Goal: Task Accomplishment & Management: Manage account settings

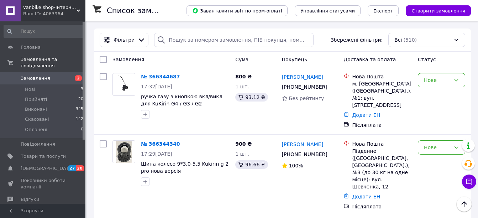
scroll to position [326, 0]
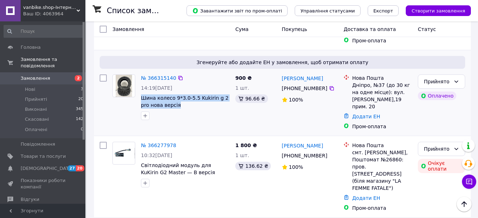
drag, startPoint x: 141, startPoint y: 68, endPoint x: 170, endPoint y: 78, distance: 30.8
click at [170, 78] on div "№ 366315140 14:19, 12.10.2025 Шина колесо 9*3.0-5.5 Kukirin g 2 pro нова версія" at bounding box center [185, 97] width 94 height 51
copy span "Шина колесо 9*3.0-5.5 Kukirin g 2 pro нова версія"
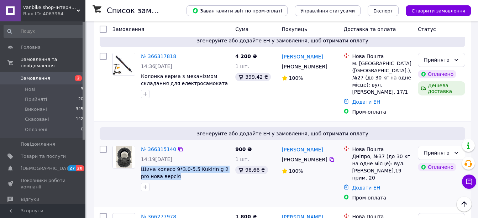
scroll to position [219, 0]
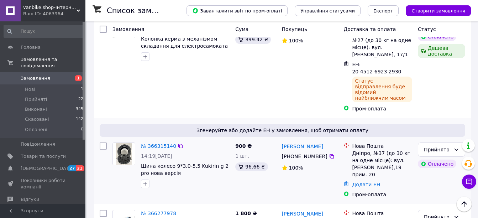
scroll to position [356, 0]
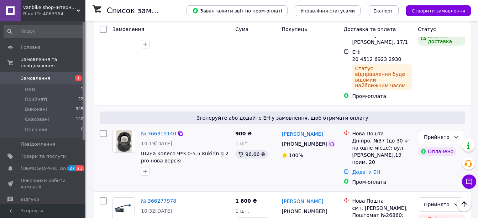
click at [330, 142] on icon at bounding box center [332, 144] width 4 height 4
drag, startPoint x: 278, startPoint y: 71, endPoint x: 323, endPoint y: 70, distance: 44.5
click at [323, 127] on div "№ 366315140 14:19, 12.10.2025 Шина колесо 9*3.0-5.5 Kukirin g 2 pro нова версія…" at bounding box center [282, 157] width 371 height 61
drag, startPoint x: 323, startPoint y: 70, endPoint x: 329, endPoint y: 71, distance: 6.5
click at [330, 129] on div "Лілія Брусенцева" at bounding box center [310, 133] width 58 height 9
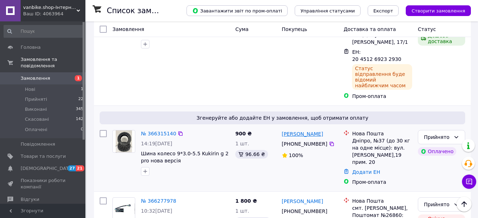
drag, startPoint x: 328, startPoint y: 71, endPoint x: 295, endPoint y: 71, distance: 32.4
click at [295, 129] on div "Лілія Брусенцева" at bounding box center [310, 133] width 58 height 9
copy link "Брусенцева"
click at [371, 169] on link "Додати ЕН" at bounding box center [366, 172] width 28 height 6
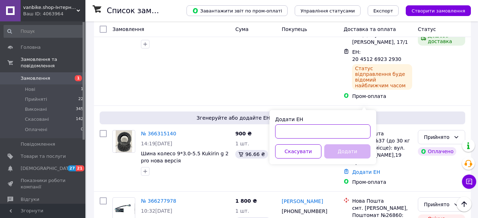
click at [331, 132] on input "Додати ЕН" at bounding box center [322, 131] width 95 height 14
paste input "20451269233492"
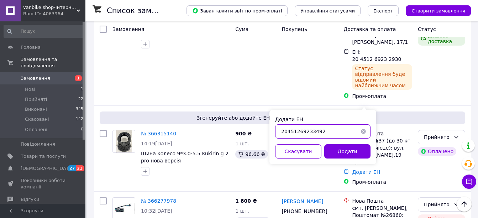
type input "20451269233492"
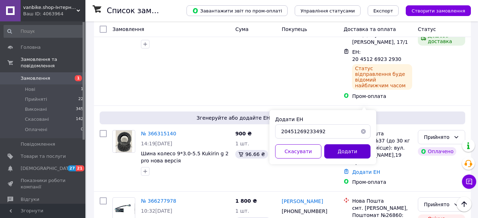
click at [340, 155] on button "Додати" at bounding box center [347, 151] width 46 height 14
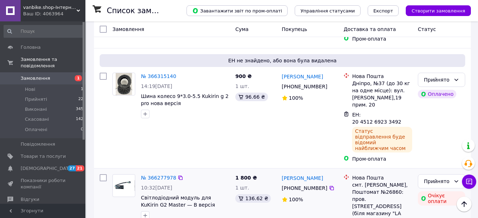
scroll to position [427, 0]
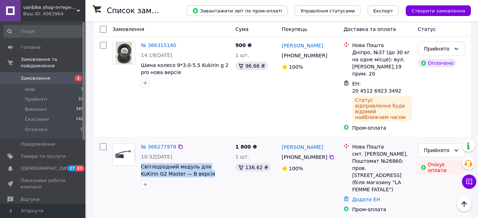
drag, startPoint x: 140, startPoint y: 88, endPoint x: 186, endPoint y: 103, distance: 48.3
click at [188, 140] on div "№ 366277978 10:32, 12.10.2025 Світлодіодний модуль для KuKirin G2 Master — B ве…" at bounding box center [185, 165] width 94 height 51
copy div "Світлодіодний модуль для KuKirin G2 Master — B версія"
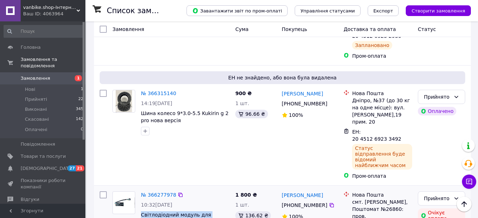
scroll to position [392, 0]
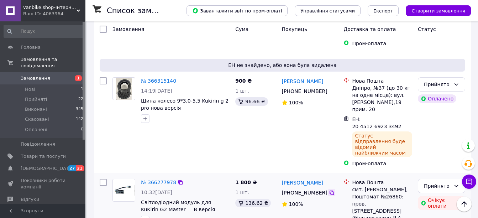
click at [329, 190] on icon at bounding box center [332, 193] width 6 height 6
drag, startPoint x: 327, startPoint y: 104, endPoint x: 292, endPoint y: 104, distance: 34.9
click at [303, 178] on div "Марина Мальцева" at bounding box center [310, 182] width 58 height 9
copy link "Мальцева"
drag, startPoint x: 382, startPoint y: 120, endPoint x: 401, endPoint y: 117, distance: 18.7
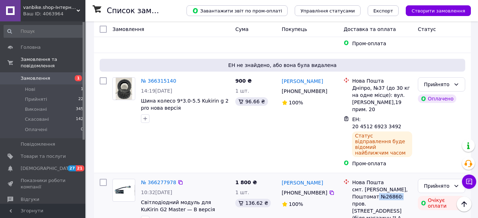
click at [401, 186] on div "смт. Васильківка, Поштомат №26860: пров. Комунальний, 12Б (біля магазину "LA FE…" at bounding box center [382, 207] width 60 height 43
copy div "26860: п"
drag, startPoint x: 359, startPoint y: 151, endPoint x: 367, endPoint y: 156, distance: 8.6
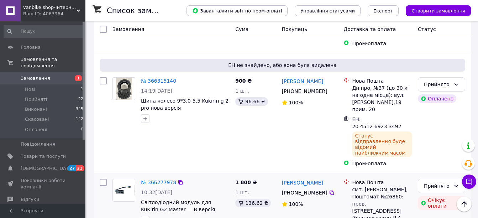
click at [367, 177] on ul "Нова Пошта смт. Васильківка, Поштомат №26860: пров. Комунальний, 12Б (біля мага…" at bounding box center [378, 213] width 69 height 73
drag, startPoint x: 367, startPoint y: 156, endPoint x: 360, endPoint y: 150, distance: 8.6
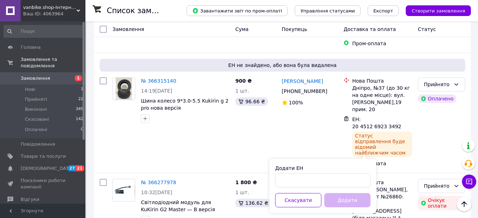
click at [323, 171] on div "Додати ЕН" at bounding box center [322, 167] width 95 height 7
click at [323, 175] on input "Додати ЕН" at bounding box center [322, 180] width 95 height 14
click at [324, 181] on input "Додати ЕН" at bounding box center [322, 180] width 95 height 14
paste input "20451269234162"
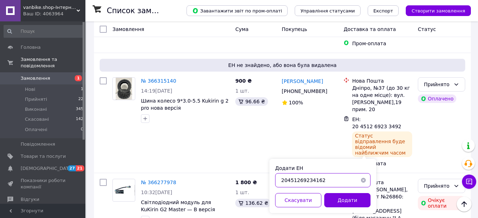
type input "20451269234162"
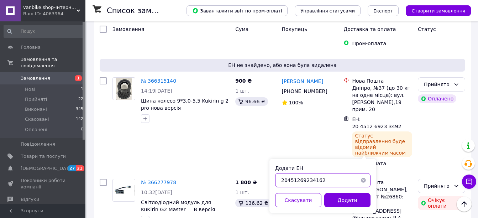
click at [315, 174] on input "20451269234162" at bounding box center [322, 180] width 95 height 14
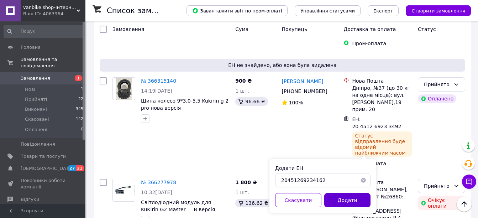
click at [341, 195] on button "Додати" at bounding box center [347, 200] width 46 height 14
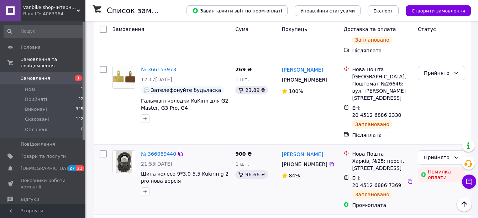
scroll to position [819, 0]
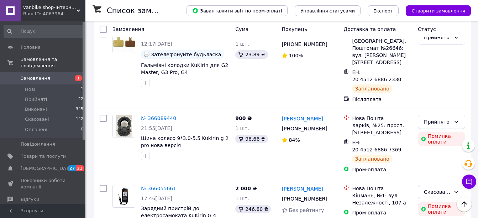
click at [63, 75] on span "Замовлення" at bounding box center [43, 78] width 45 height 6
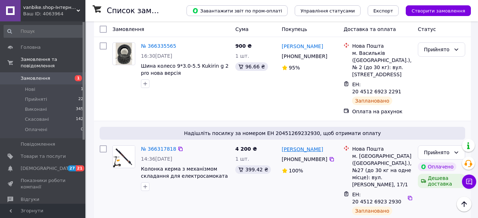
scroll to position [249, 0]
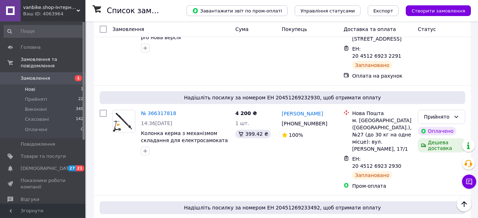
click at [53, 85] on li "Нові 1" at bounding box center [44, 89] width 88 height 10
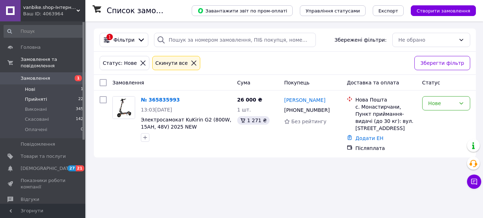
click at [75, 94] on li "Прийняті 22" at bounding box center [44, 99] width 88 height 10
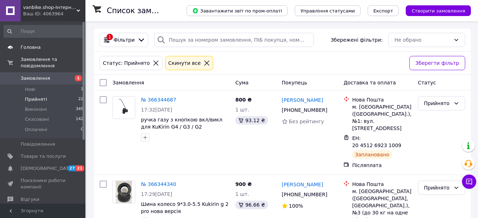
drag, startPoint x: 40, startPoint y: 47, endPoint x: 41, endPoint y: 53, distance: 6.1
click at [40, 47] on span "Головна" at bounding box center [43, 47] width 45 height 6
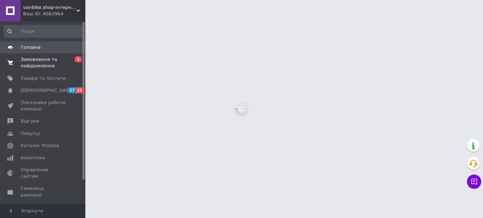
click at [42, 63] on span "Замовлення та повідомлення" at bounding box center [43, 62] width 45 height 13
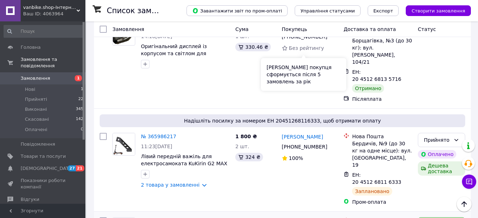
scroll to position [1318, 0]
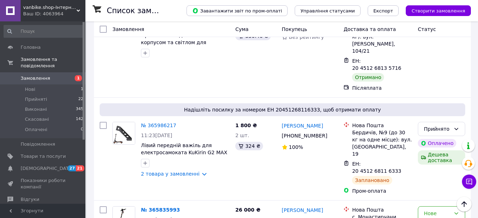
click at [242, 183] on li "по 100 позицій" at bounding box center [246, 188] width 52 height 13
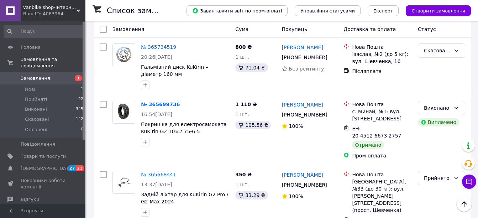
scroll to position [1673, 0]
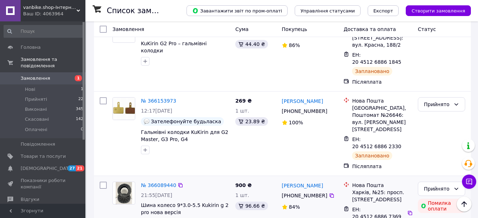
scroll to position [748, 0]
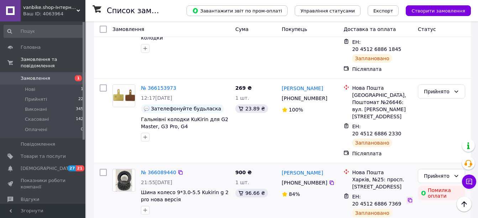
click at [407, 197] on icon at bounding box center [410, 200] width 6 height 6
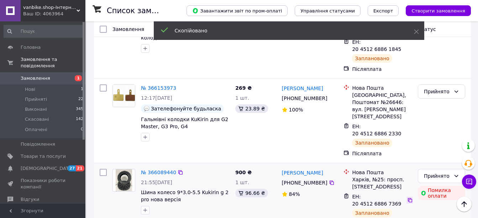
click at [408, 198] on icon at bounding box center [410, 200] width 4 height 4
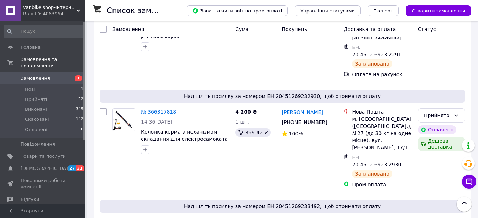
scroll to position [178, 0]
